Goal: Task Accomplishment & Management: Complete application form

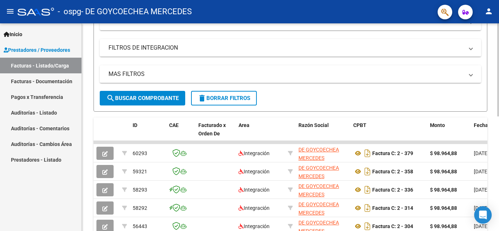
scroll to position [37, 0]
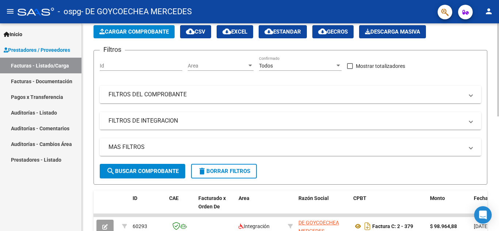
click at [153, 35] on span "Cargar Comprobante" at bounding box center [133, 31] width 69 height 7
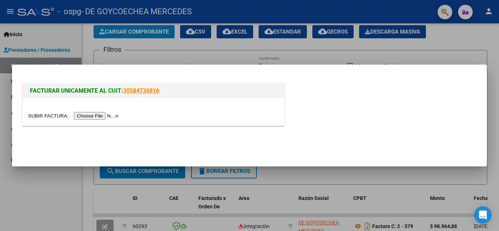
click at [108, 115] on input "file" at bounding box center [74, 116] width 92 height 8
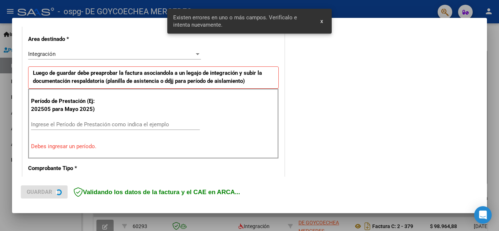
scroll to position [165, 0]
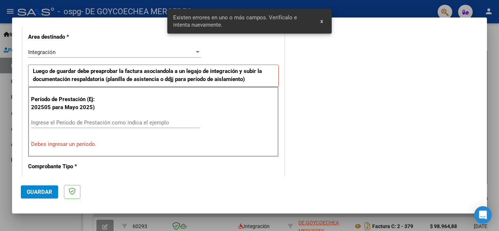
click at [129, 122] on input "Ingrese el Período de Prestación como indica el ejemplo" at bounding box center [115, 122] width 169 height 7
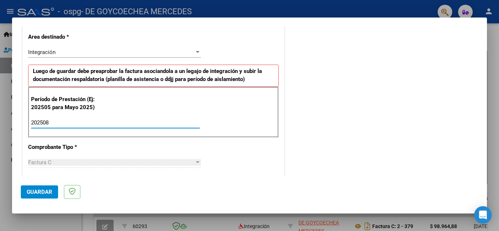
type input "202508"
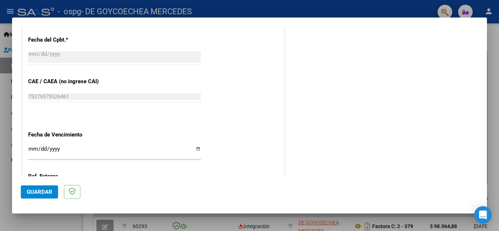
scroll to position [421, 0]
click at [196, 147] on input "Ingresar la fecha" at bounding box center [114, 152] width 173 height 12
type input "[DATE]"
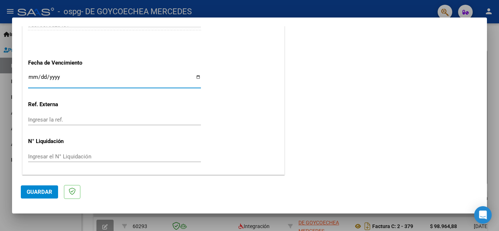
click at [43, 192] on span "Guardar" at bounding box center [40, 192] width 26 height 7
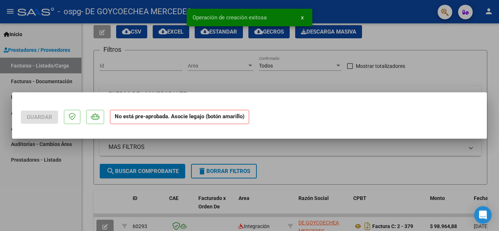
scroll to position [0, 0]
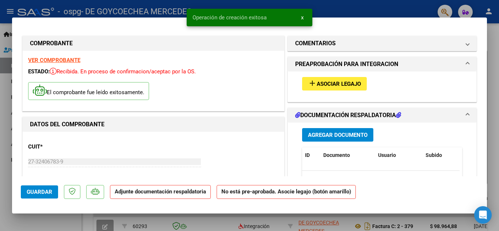
click at [315, 88] on button "add Asociar Legajo" at bounding box center [334, 84] width 65 height 14
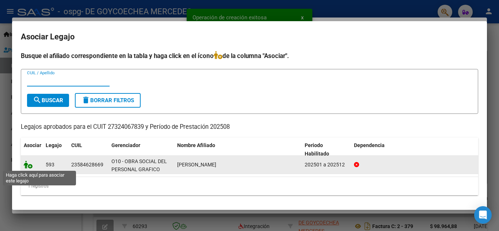
click at [28, 166] on icon at bounding box center [28, 165] width 9 height 8
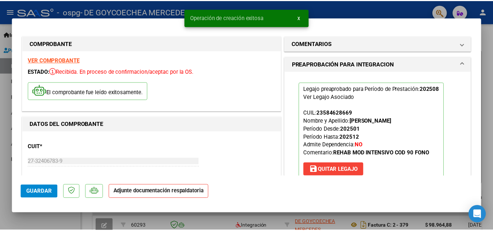
scroll to position [110, 0]
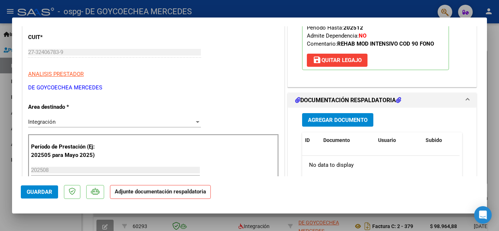
click at [321, 123] on span "Agregar Documento" at bounding box center [338, 120] width 60 height 7
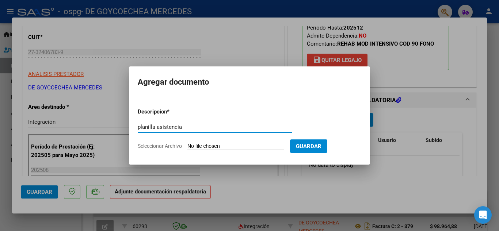
type input "planilla asistencia"
click at [218, 139] on div "planilla asistencia Escriba aquí una descripcion" at bounding box center [215, 131] width 154 height 18
click at [216, 143] on input "Seleccionar Archivo" at bounding box center [235, 146] width 97 height 7
type input "C:\fakepath\[PERSON_NAME] PLANILLA AGOSTO.pdf"
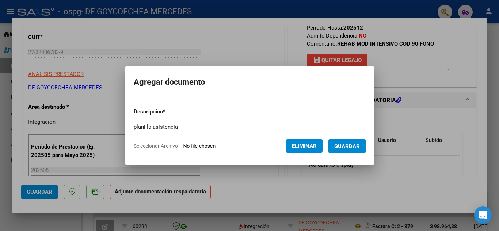
click at [357, 144] on span "Guardar" at bounding box center [347, 146] width 26 height 7
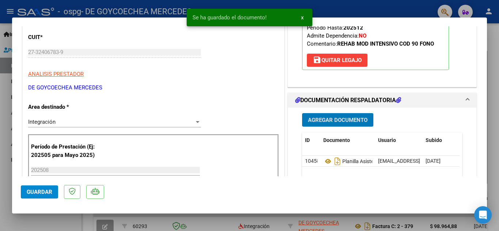
type input "$ 0,00"
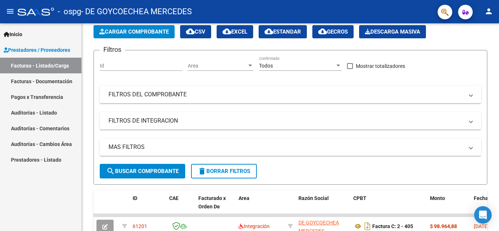
click at [488, 13] on mat-icon "person" at bounding box center [488, 11] width 9 height 9
click at [466, 51] on button "exit_to_app Salir" at bounding box center [473, 48] width 45 height 18
